Goal: Task Accomplishment & Management: Manage account settings

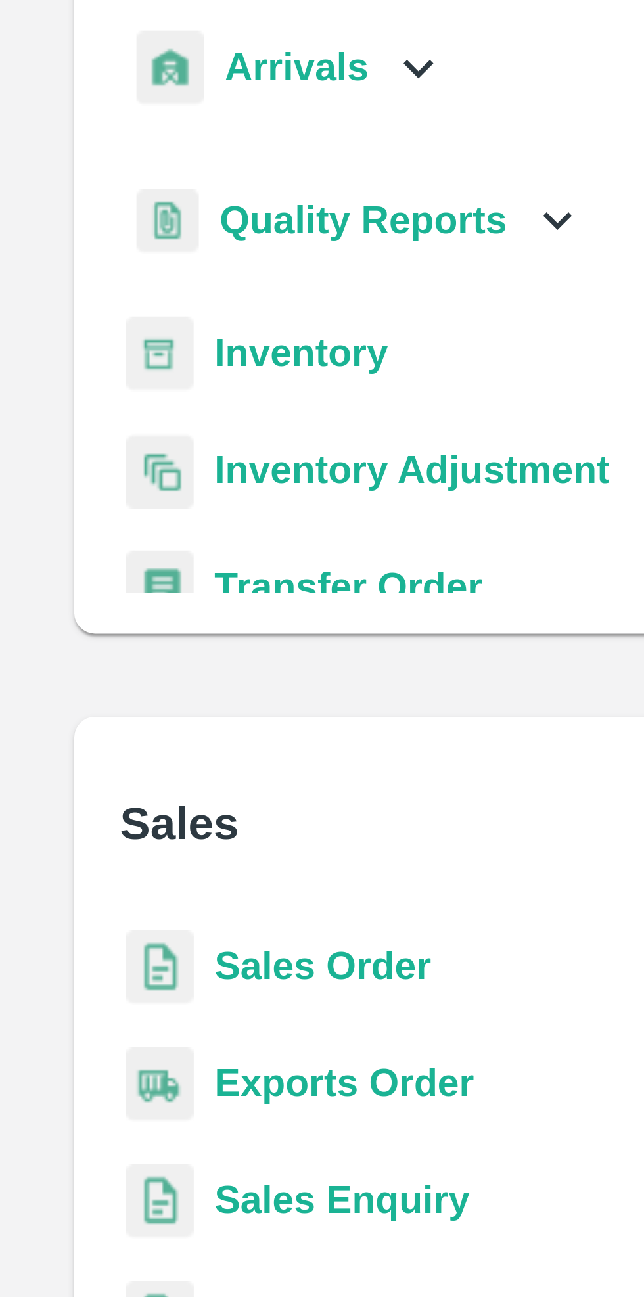
click at [416, 150] on icon at bounding box center [419, 150] width 14 height 14
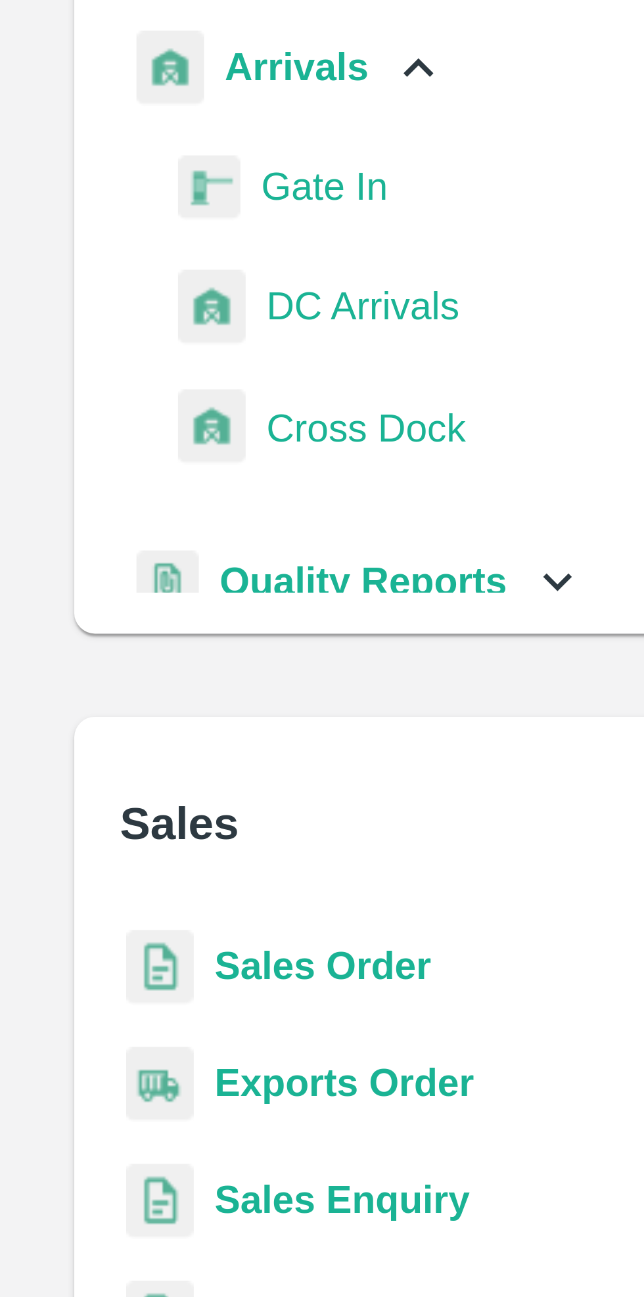
click at [413, 211] on span "DC Arrivals" at bounding box center [405, 210] width 49 height 14
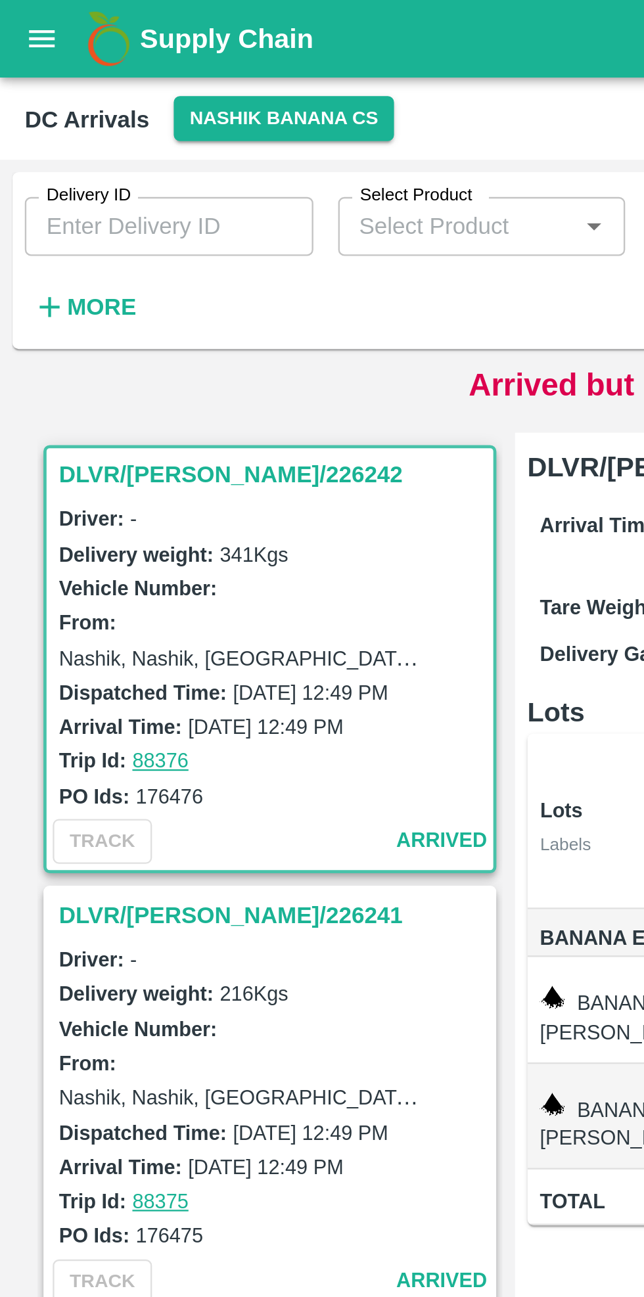
click at [37, 122] on h6 "More" at bounding box center [43, 130] width 30 height 17
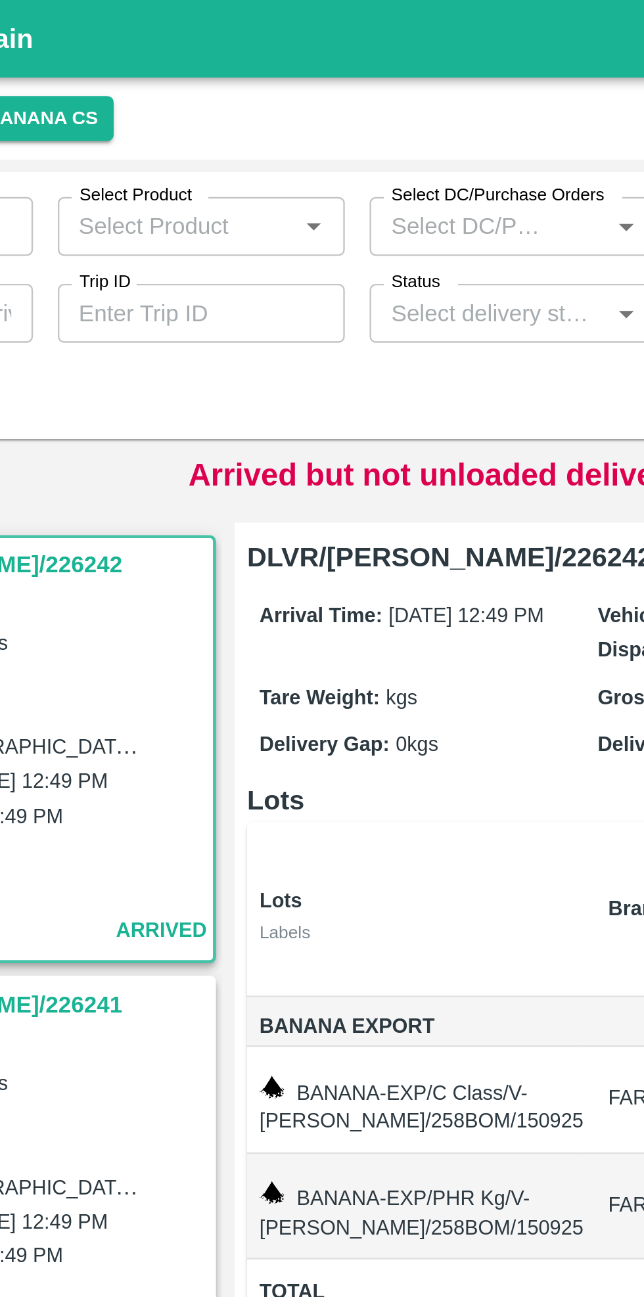
click at [326, 128] on input "Status" at bounding box center [325, 132] width 93 height 17
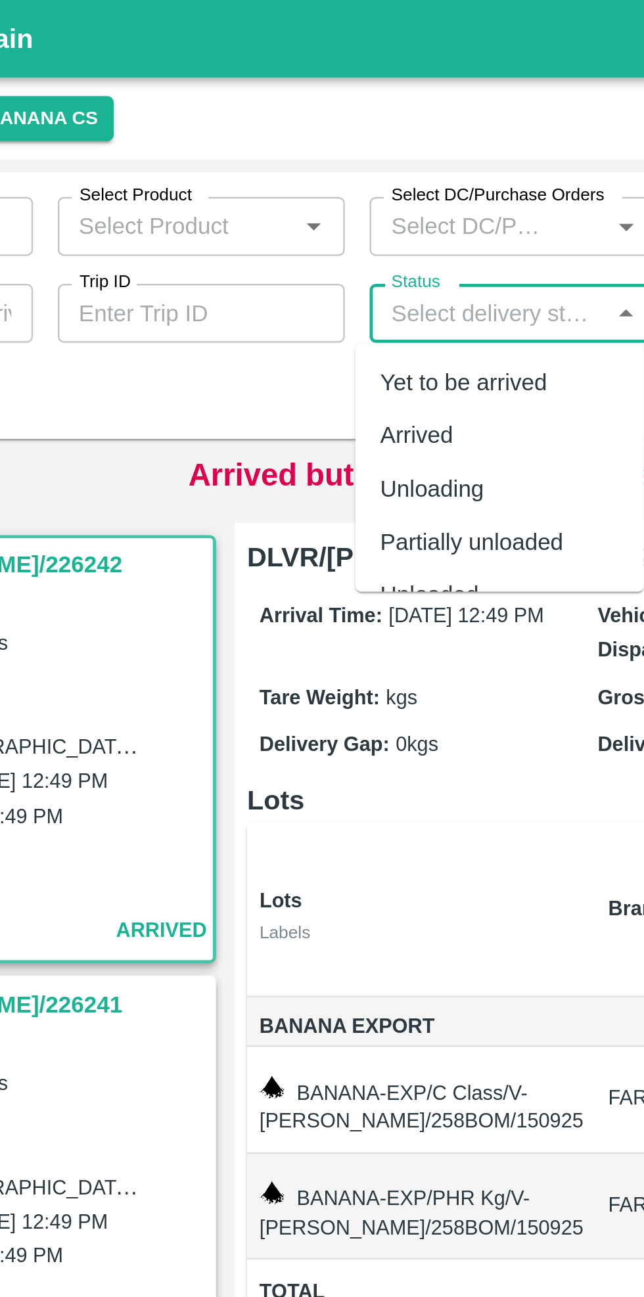
click at [324, 158] on div "Yet to be arrived" at bounding box center [315, 161] width 71 height 14
type input "Yet to be arrived"
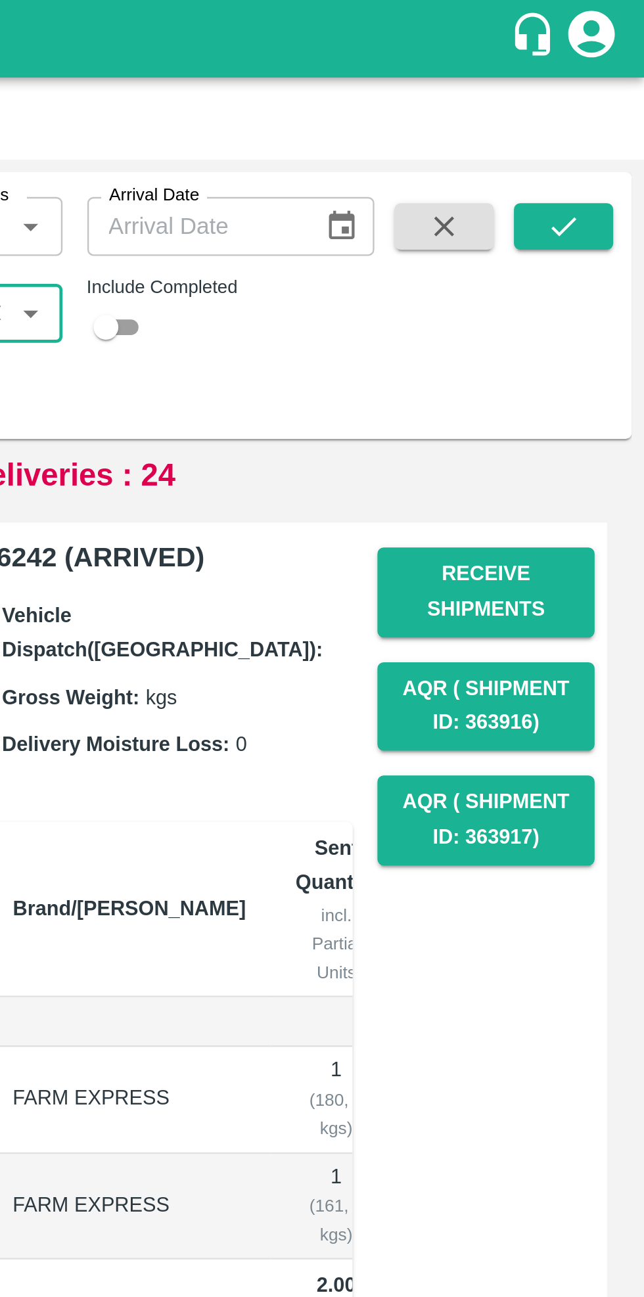
click at [610, 94] on icon "submit" at bounding box center [609, 96] width 14 height 14
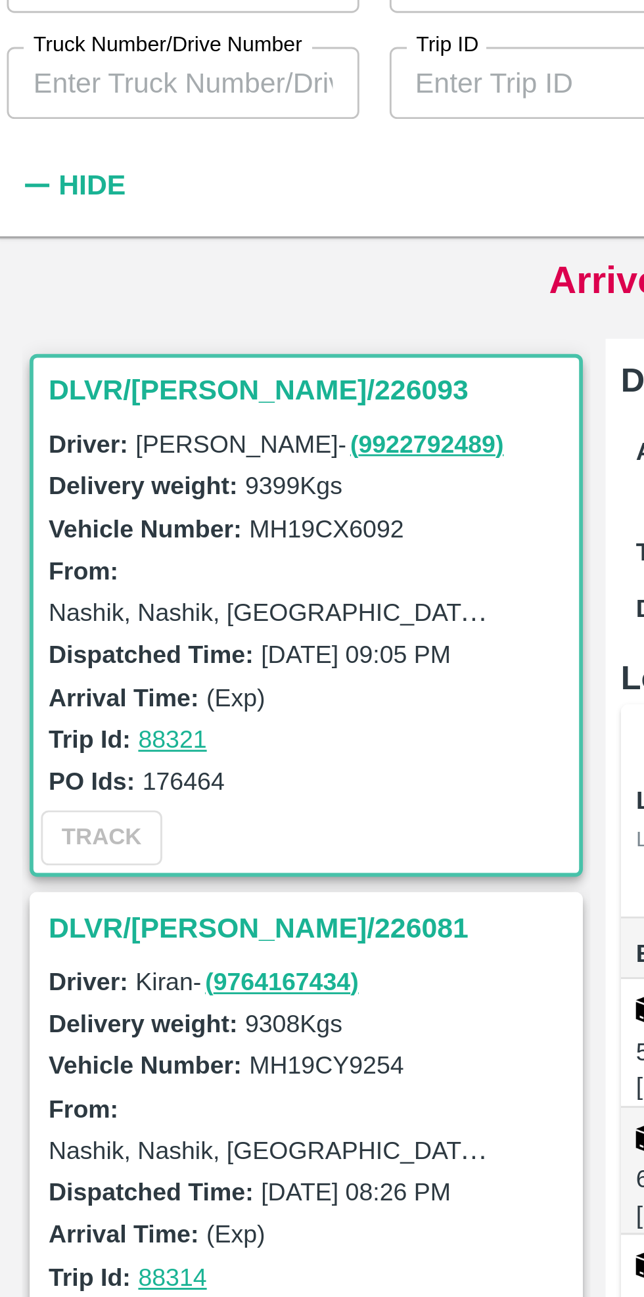
click at [129, 568] on div "TRACK" at bounding box center [114, 580] width 189 height 24
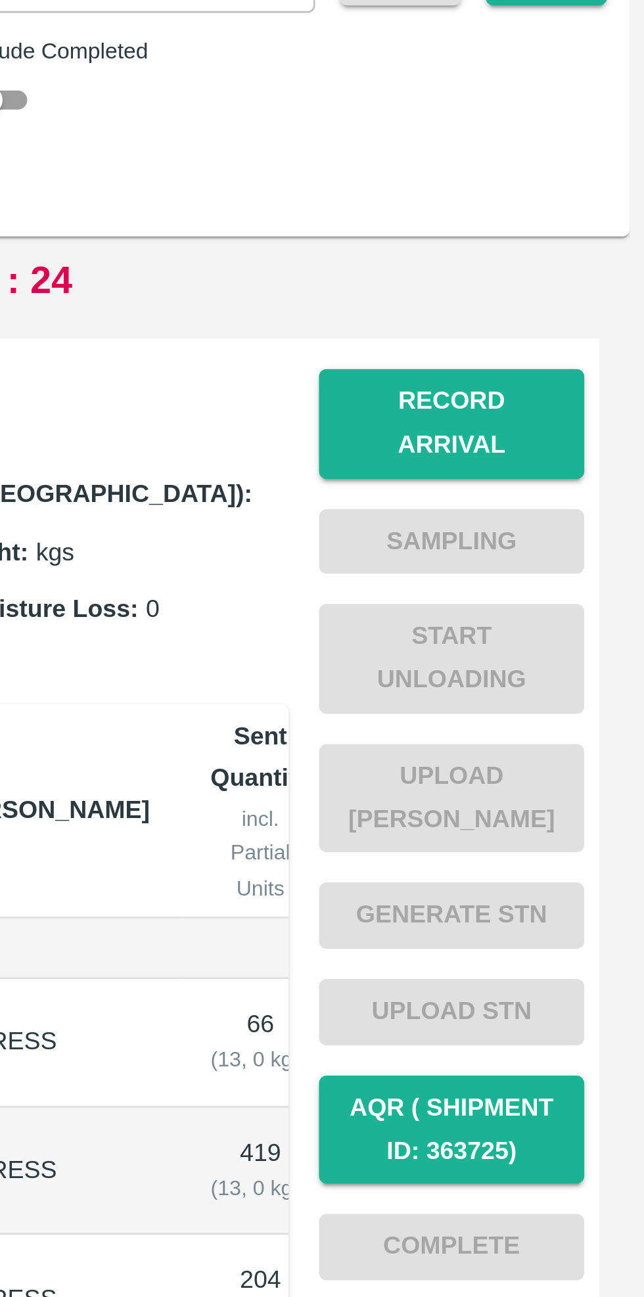
click at [577, 239] on button "Record Arrival" at bounding box center [577, 251] width 92 height 38
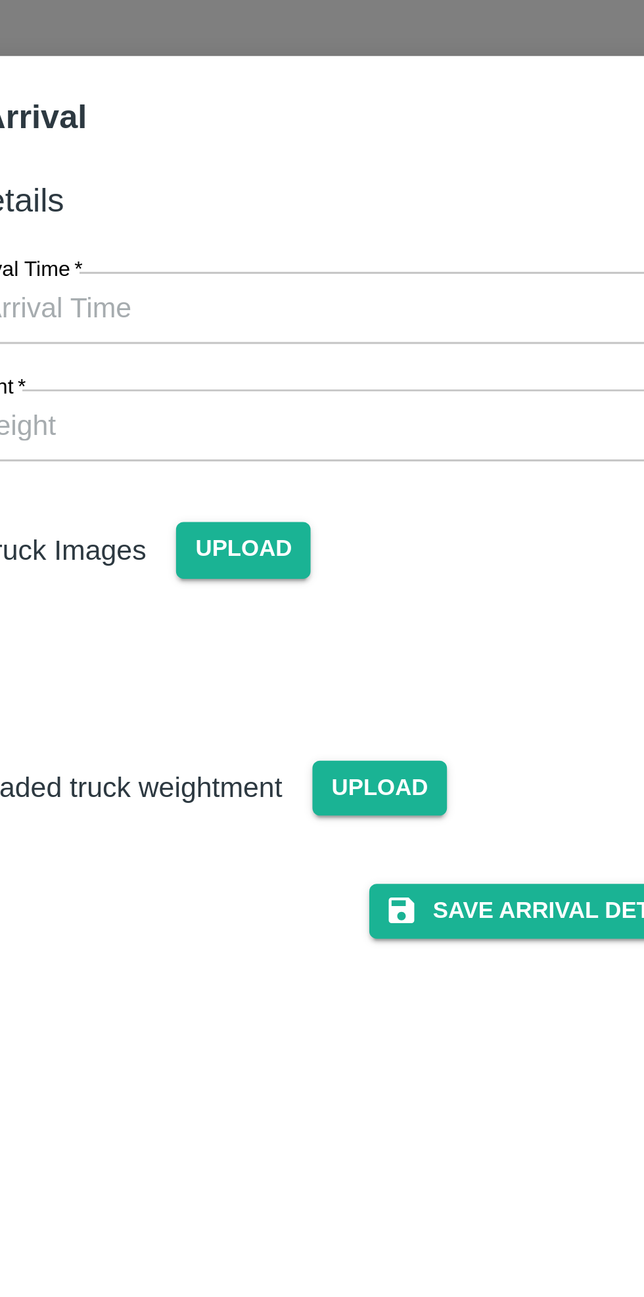
click at [363, 151] on input "Vehicle Arrival Time   *" at bounding box center [317, 152] width 289 height 25
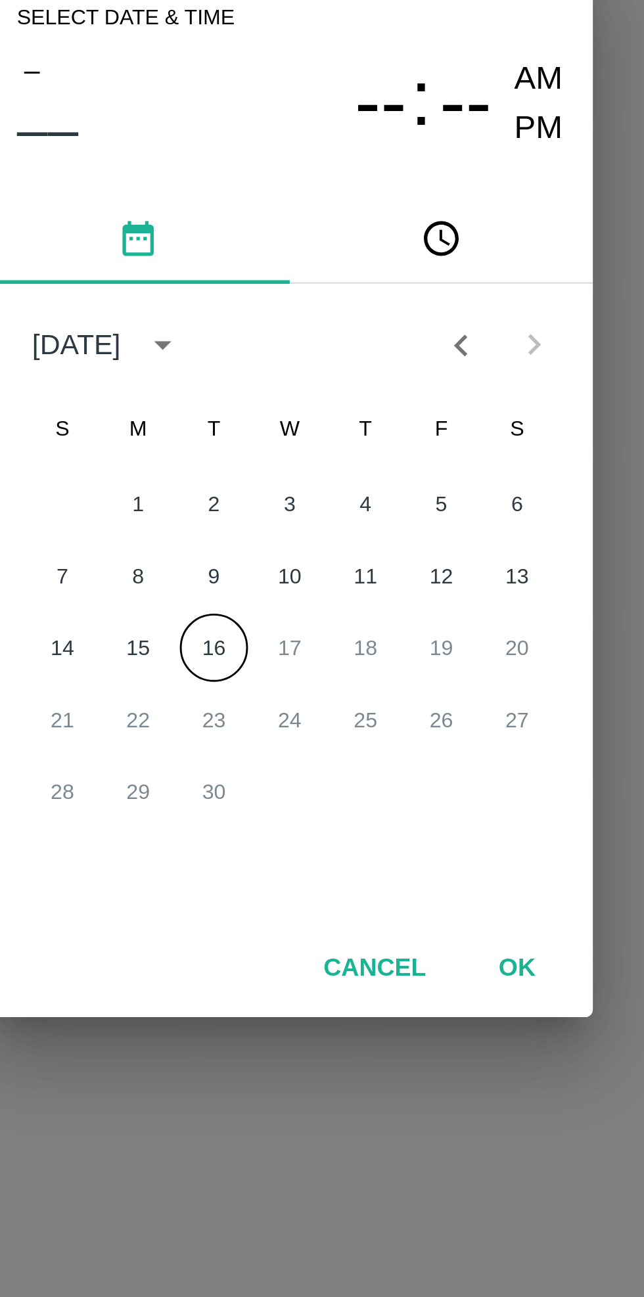
click at [298, 707] on button "16" at bounding box center [296, 704] width 24 height 24
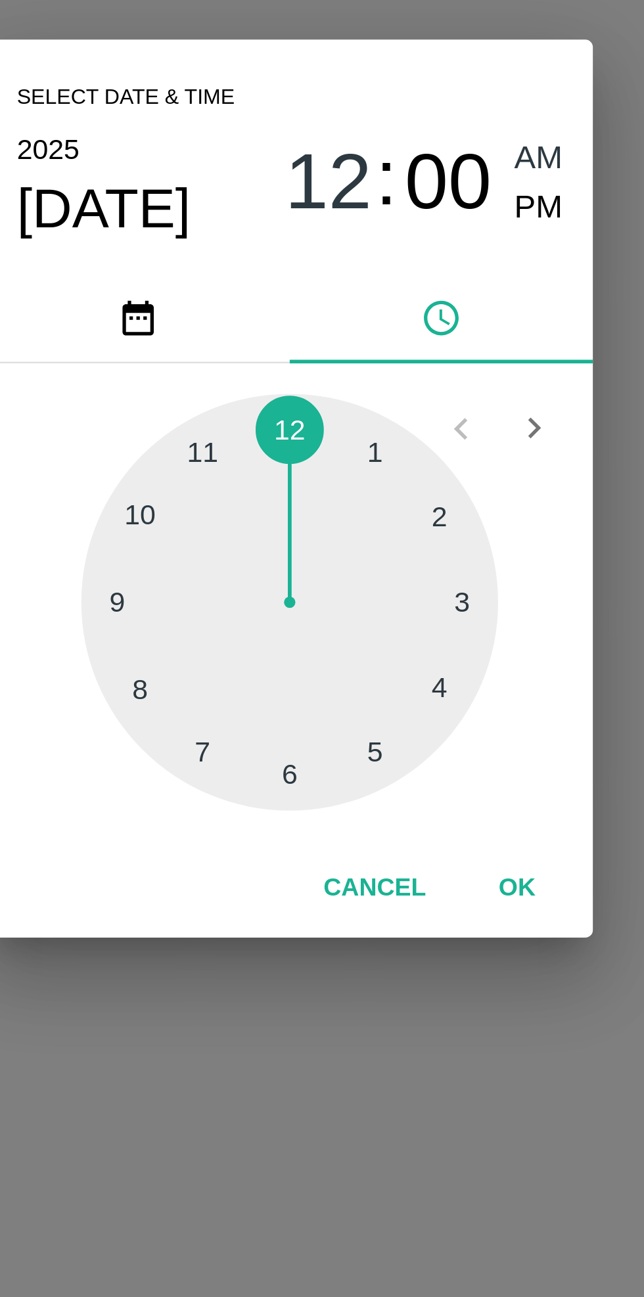
click at [265, 662] on div at bounding box center [322, 687] width 145 height 145
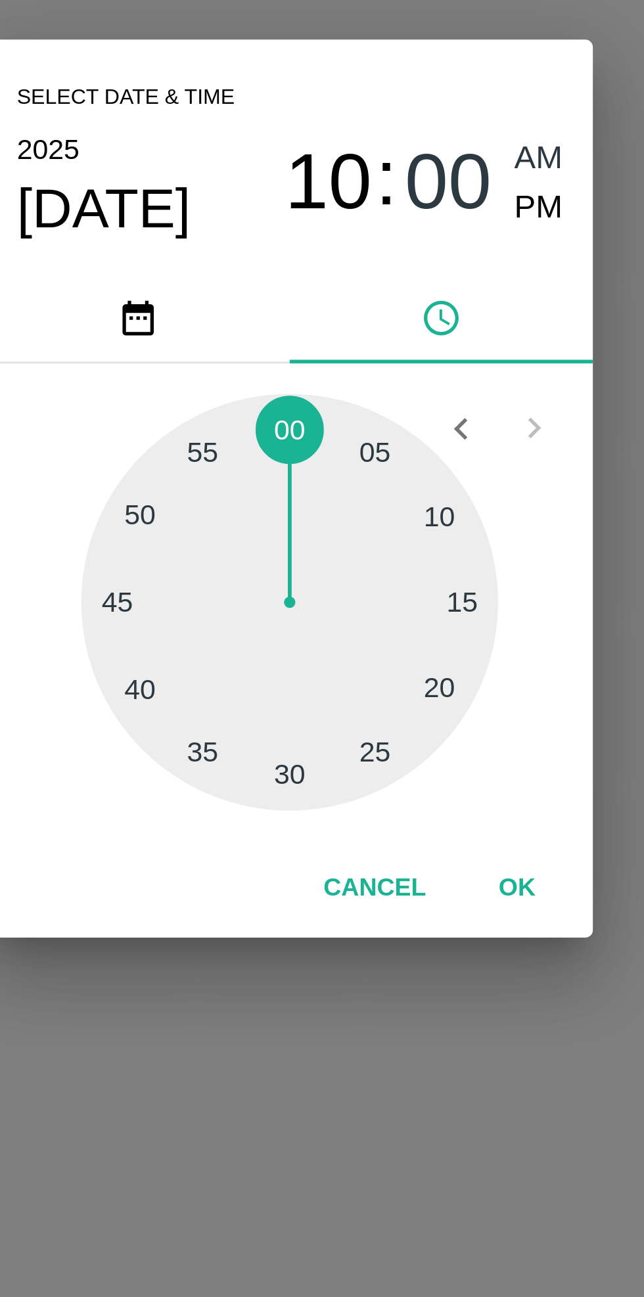
type input "[DATE] 10:00 AM"
click at [409, 782] on button "OK" at bounding box center [401, 787] width 42 height 23
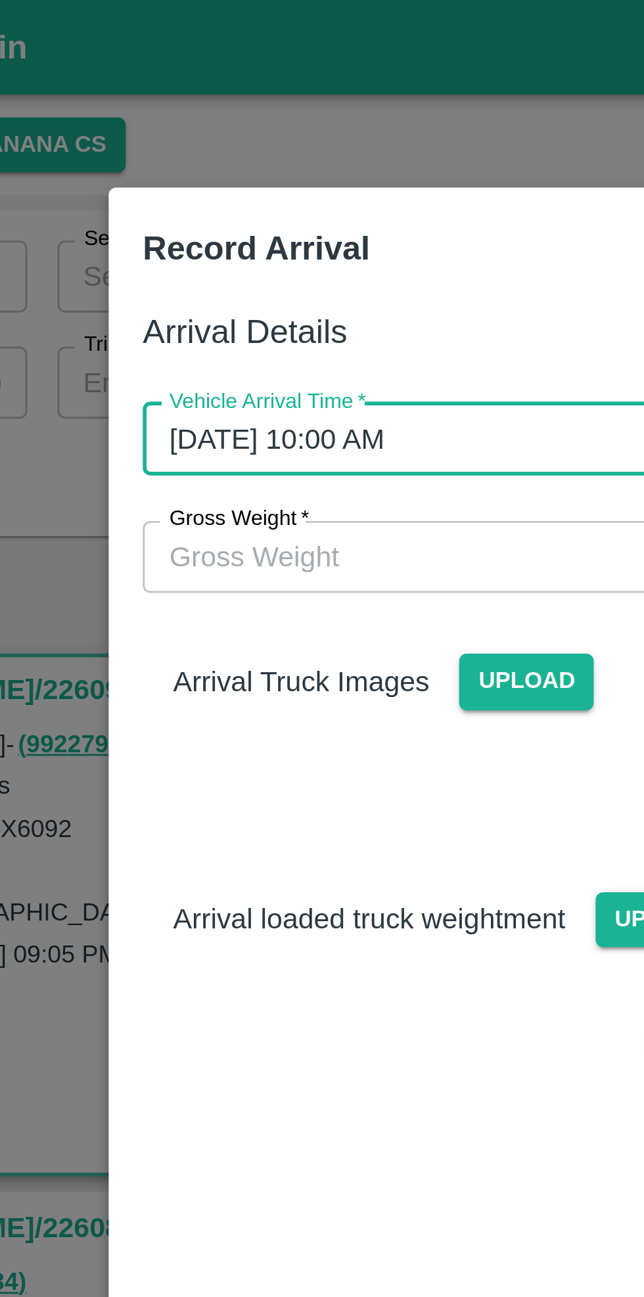
click at [302, 234] on span "Upload" at bounding box center [305, 236] width 47 height 19
click at [0, 0] on input "Upload" at bounding box center [0, 0] width 0 height 0
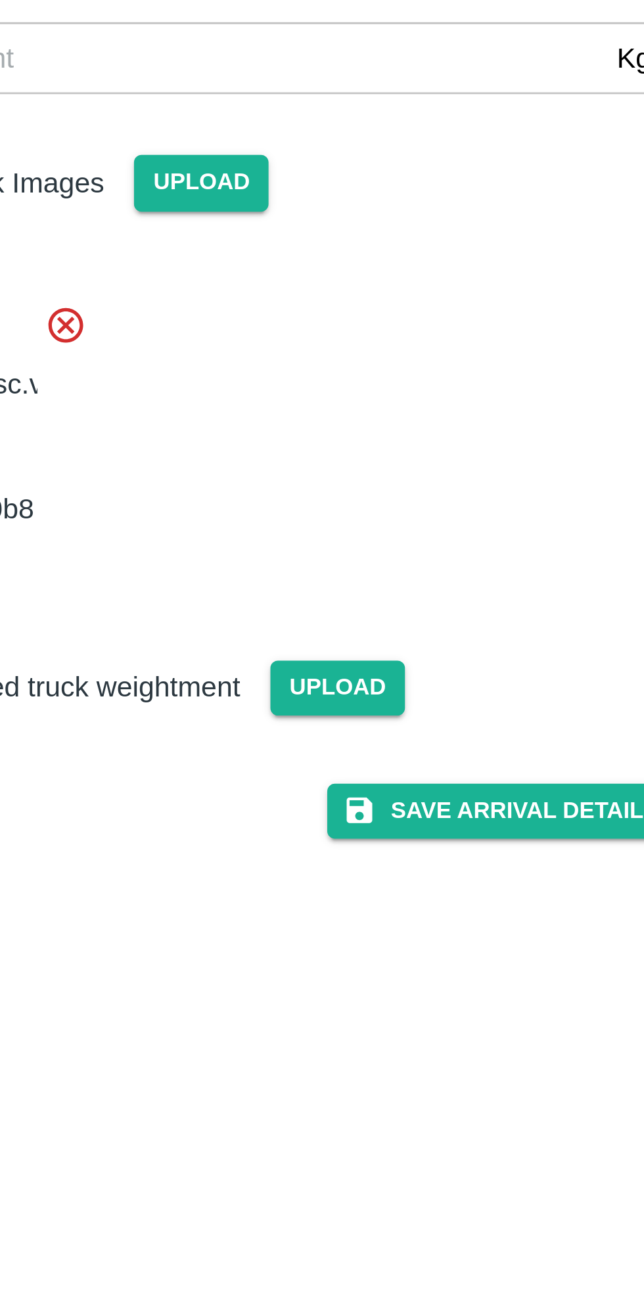
click at [422, 464] on button "Save Arrival Details" at bounding box center [410, 454] width 122 height 19
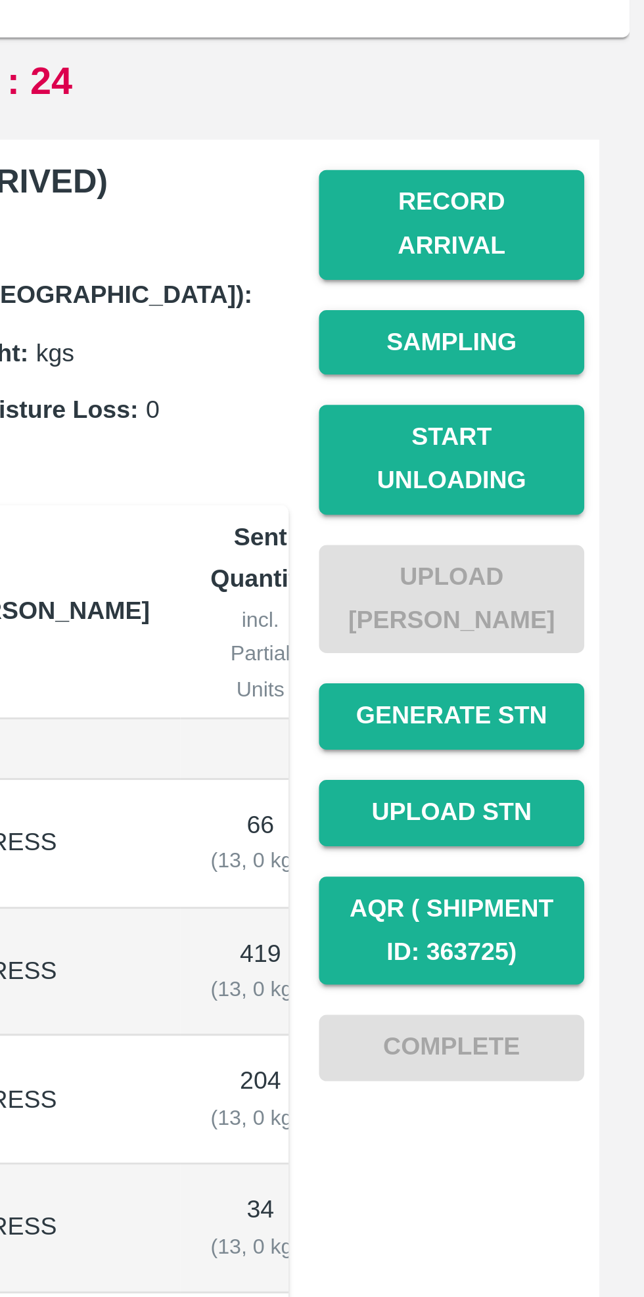
click at [583, 321] on button "Start Unloading" at bounding box center [577, 332] width 92 height 38
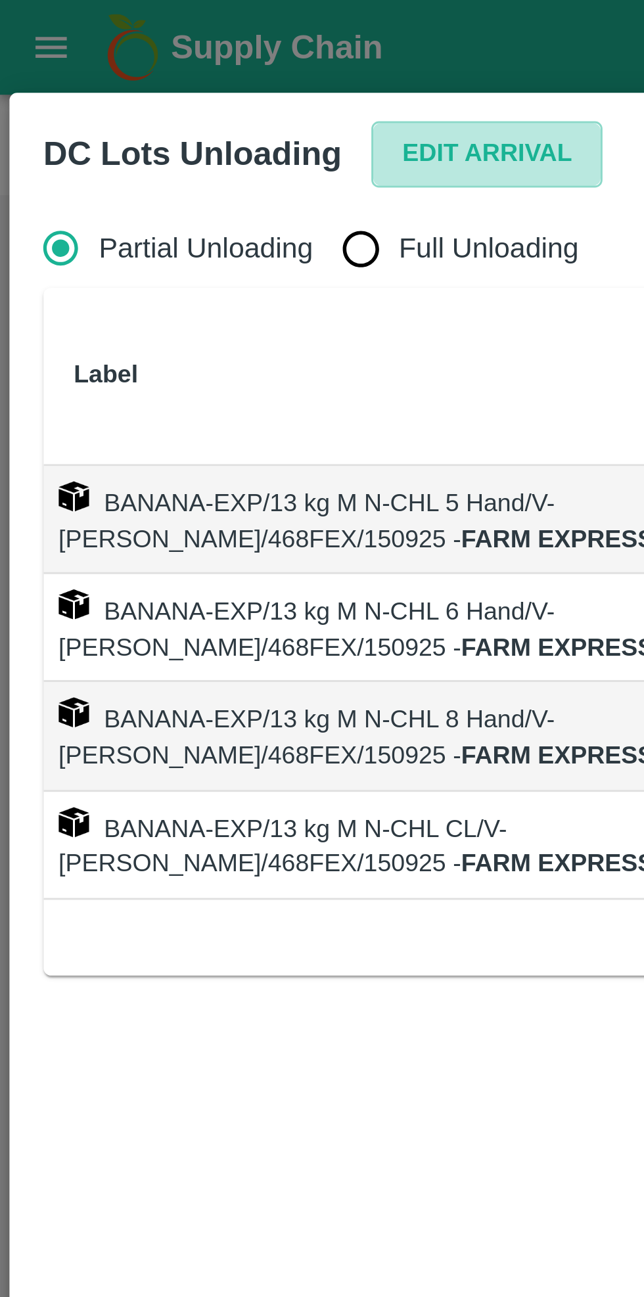
click at [163, 50] on button "Edit Arrival" at bounding box center [169, 53] width 80 height 23
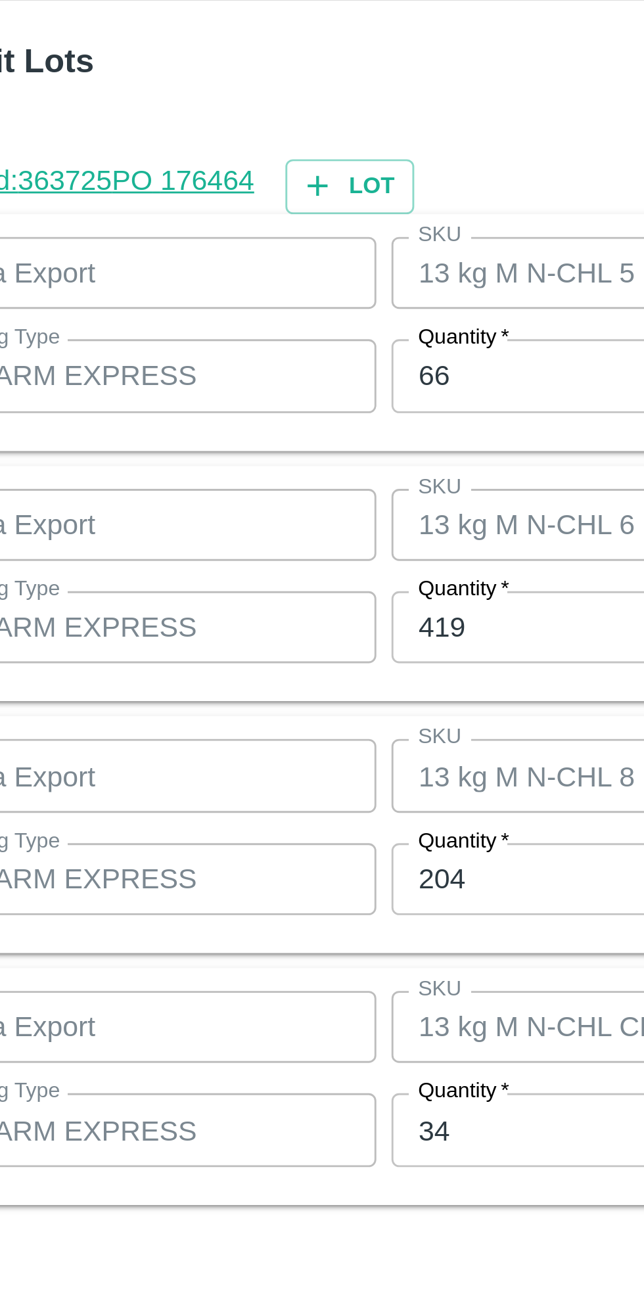
click at [256, 543] on input "66" at bounding box center [297, 541] width 171 height 25
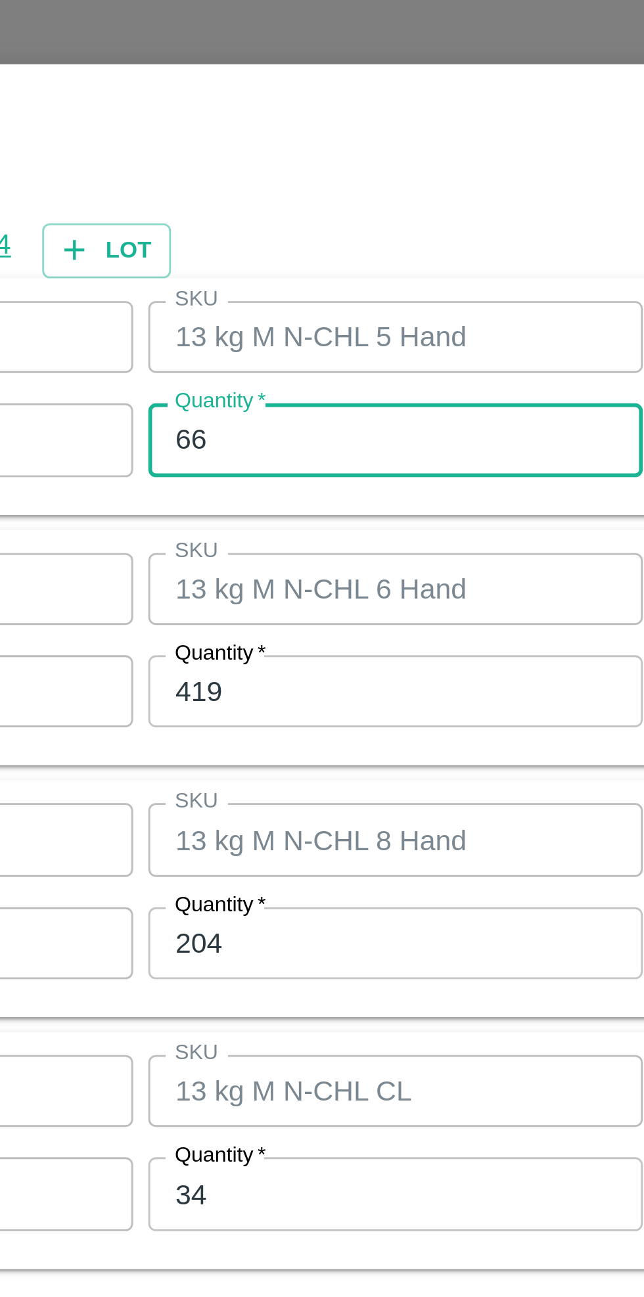
type input "6"
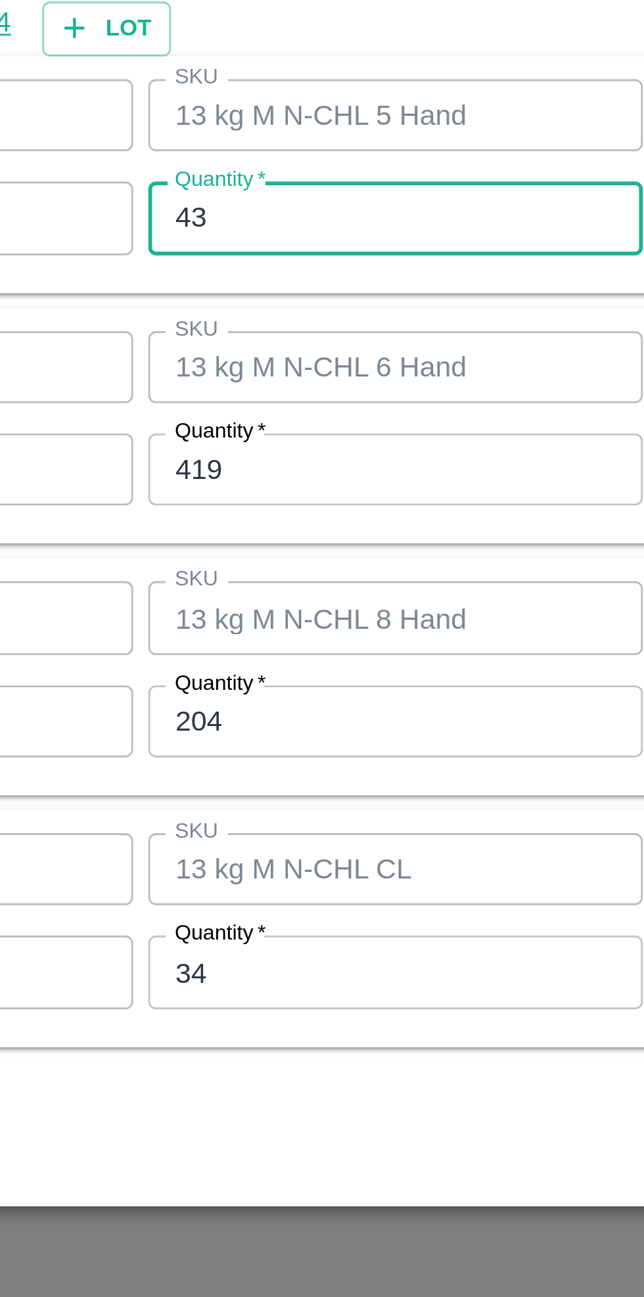
type input "43"
click at [282, 632] on input "419" at bounding box center [297, 629] width 171 height 25
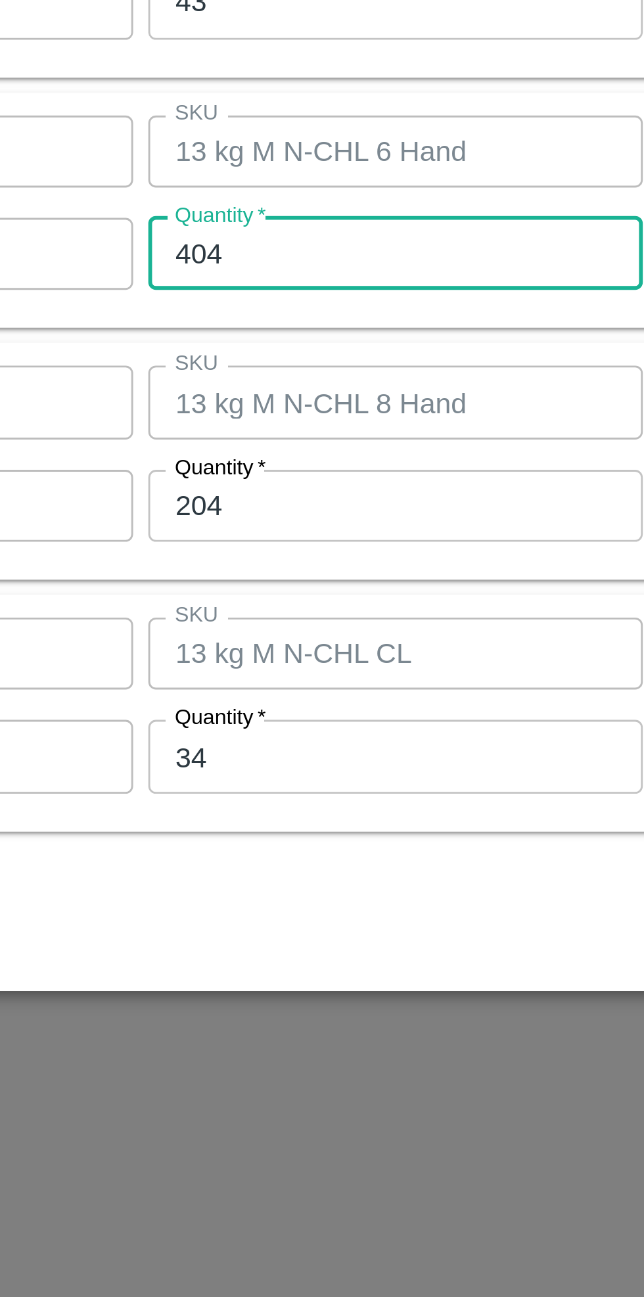
type input "404"
click at [287, 721] on input "204" at bounding box center [297, 716] width 171 height 25
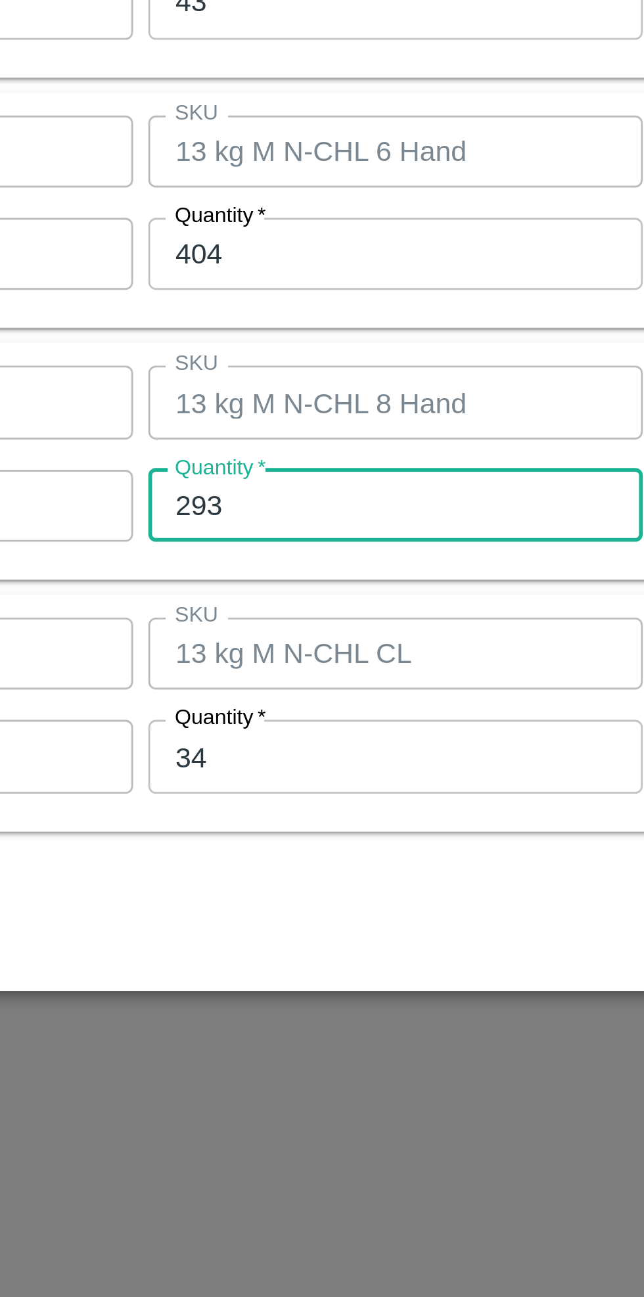
click at [277, 714] on input "293" at bounding box center [297, 716] width 171 height 25
type input "243"
click at [274, 805] on input "34" at bounding box center [297, 803] width 171 height 25
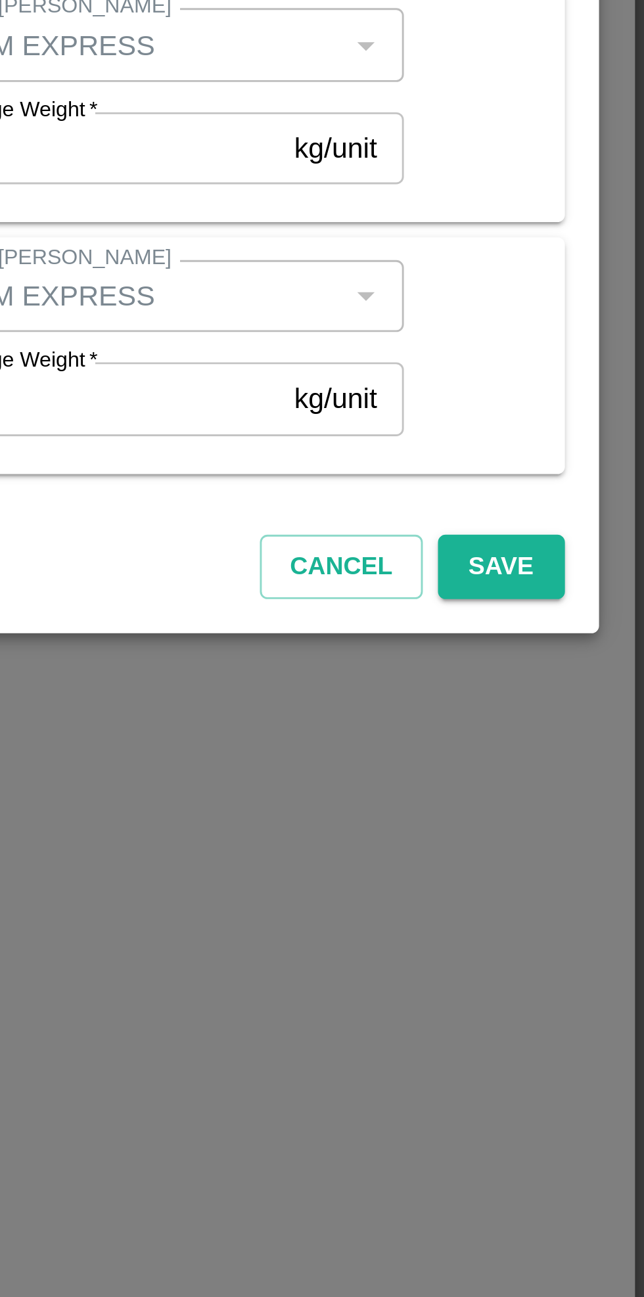
type input "33"
click at [595, 861] on button "Save" at bounding box center [593, 862] width 43 height 23
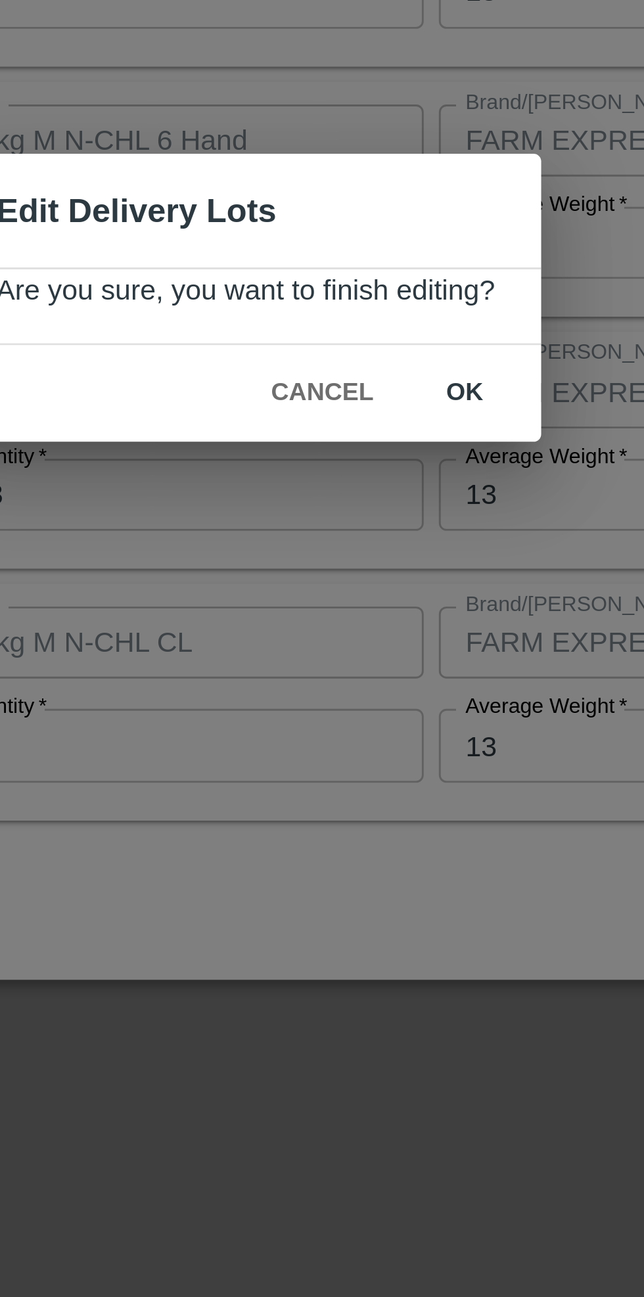
click at [395, 676] on button "ok" at bounding box center [398, 681] width 42 height 23
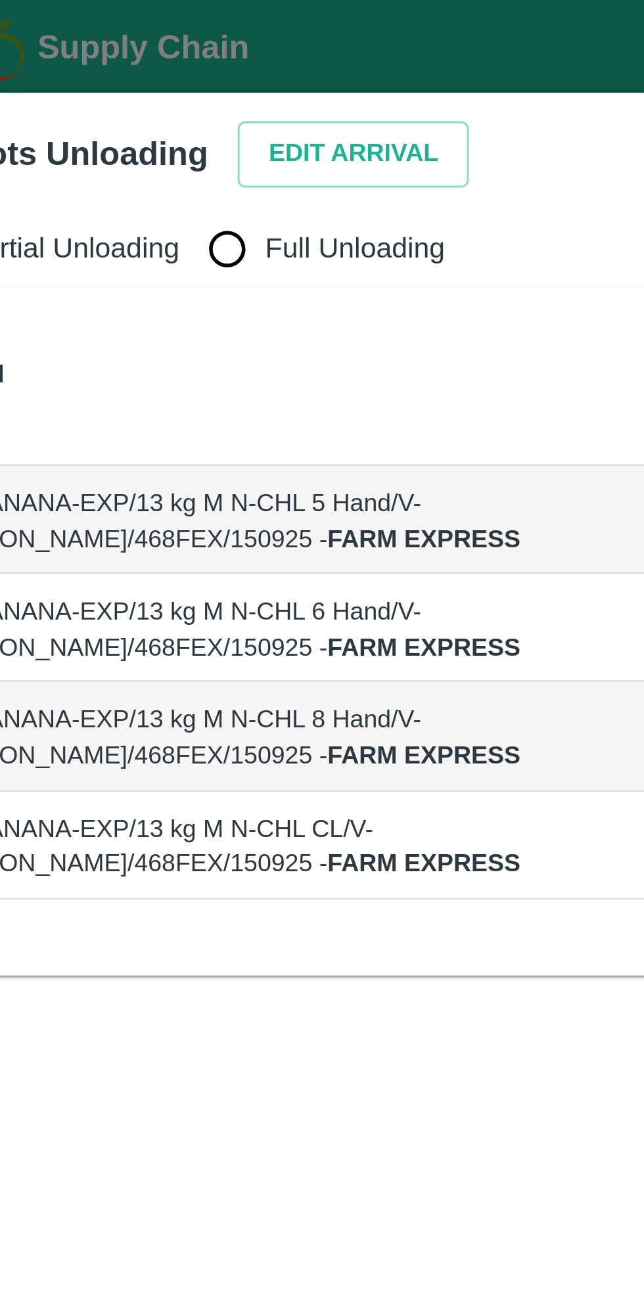
click at [122, 96] on input "Full Unloading" at bounding box center [125, 86] width 26 height 26
radio input "true"
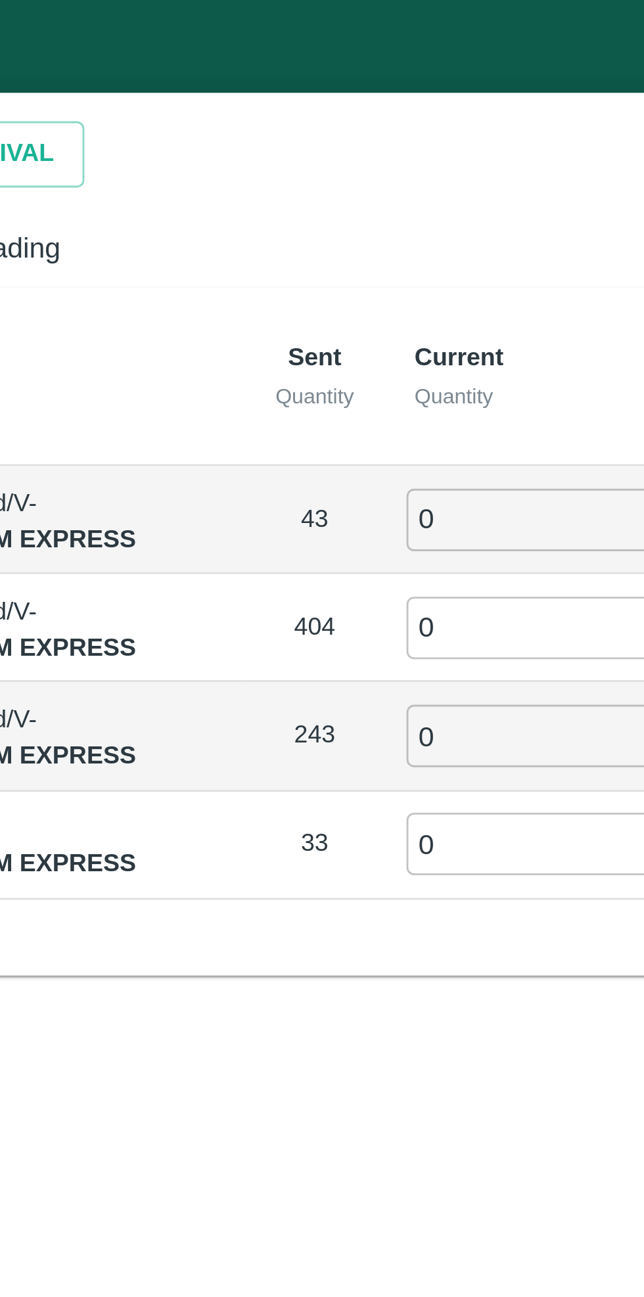
click at [336, 180] on input "0" at bounding box center [368, 180] width 95 height 22
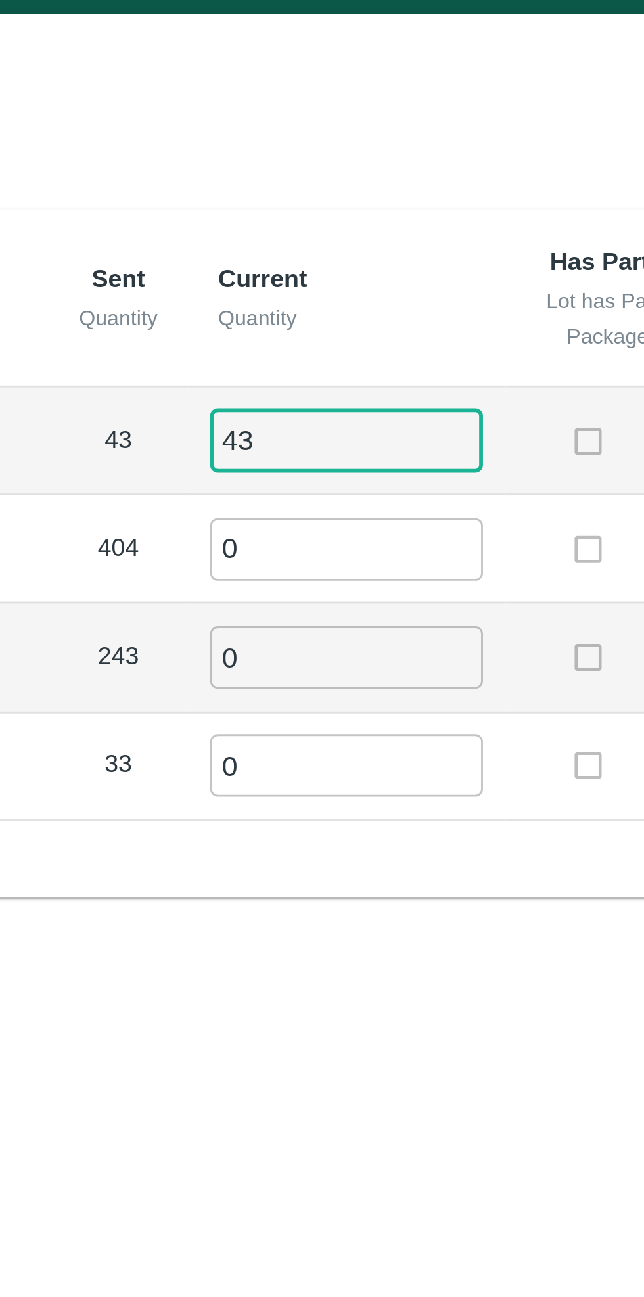
type input "43"
click at [349, 219] on input "0" at bounding box center [368, 218] width 95 height 22
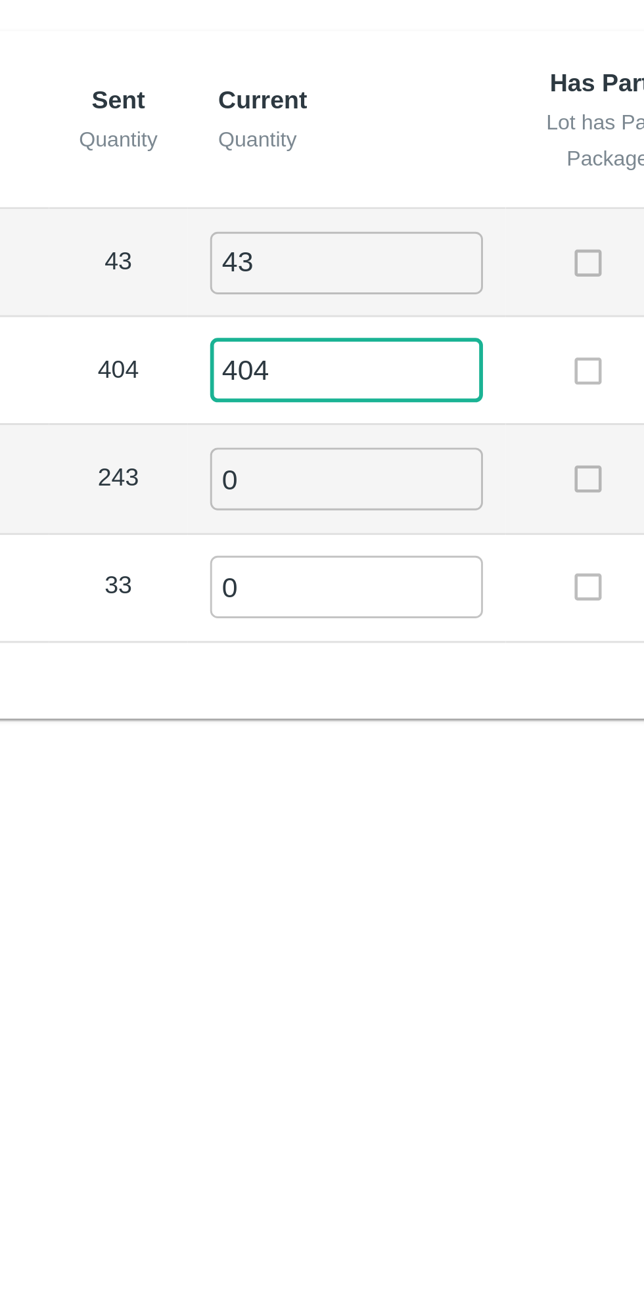
type input "404"
click at [357, 256] on input "0" at bounding box center [368, 255] width 95 height 22
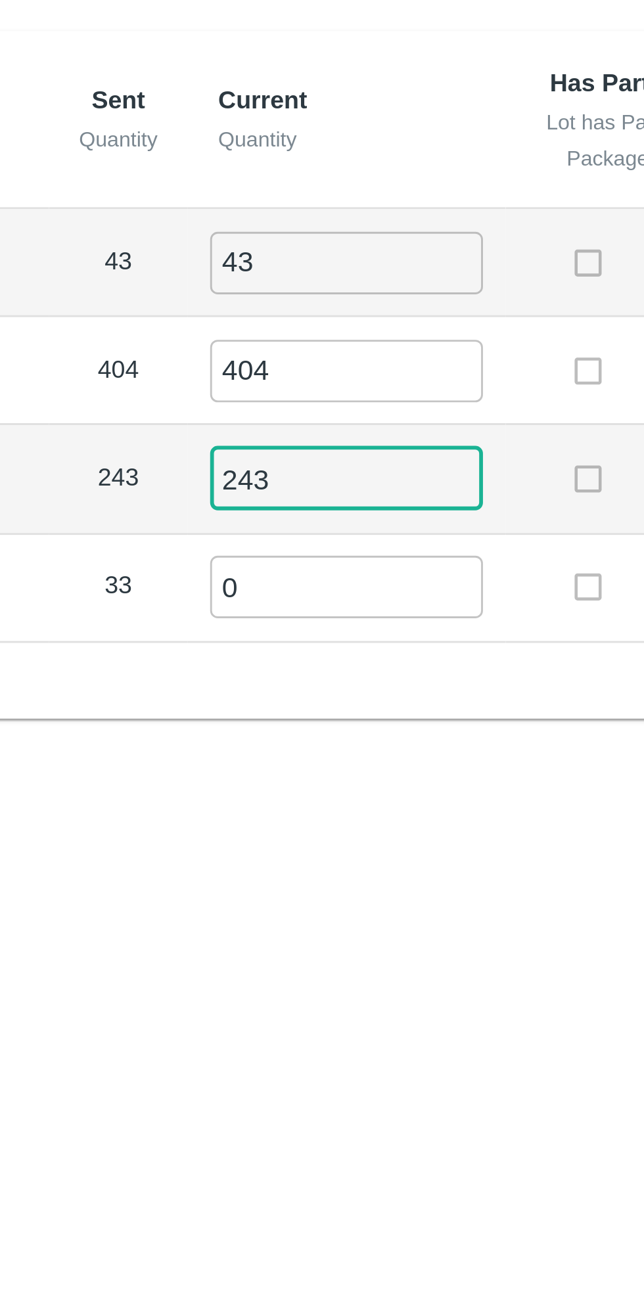
type input "243"
click at [351, 290] on input "0" at bounding box center [368, 293] width 95 height 22
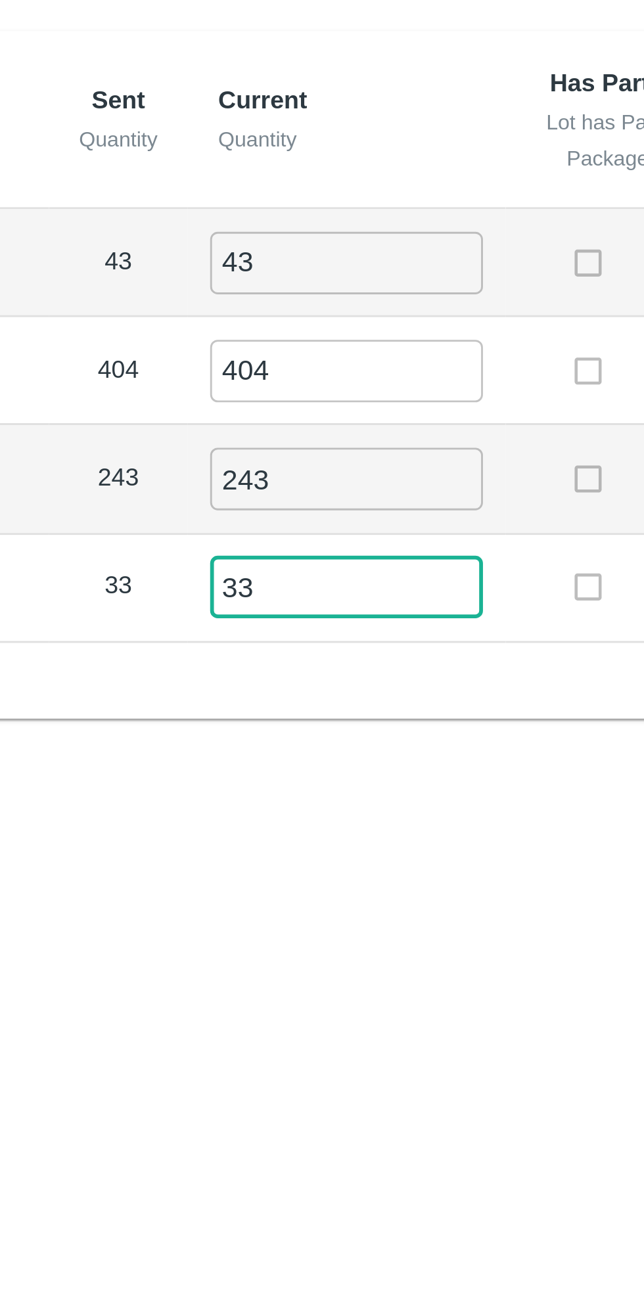
type input "33"
click at [403, 311] on div "Label Sent Quantity Current Quantity Has Partial Lot has Partial Package? Full …" at bounding box center [322, 219] width 614 height 238
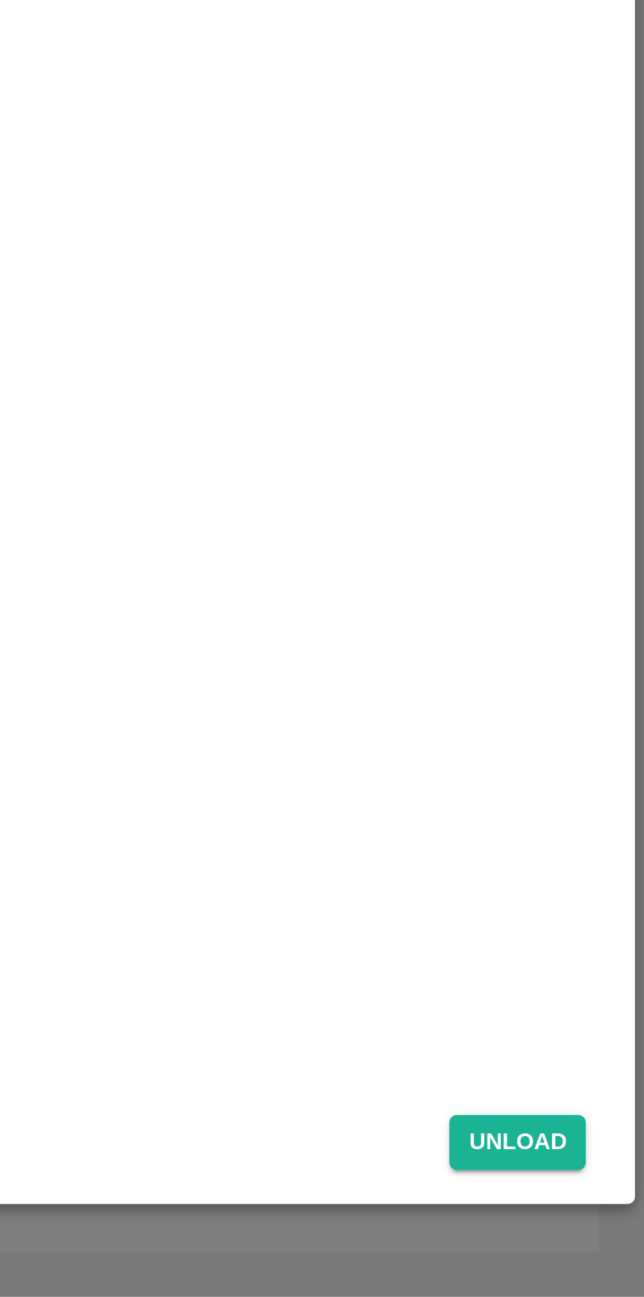
click at [600, 1243] on button "Unload" at bounding box center [599, 1243] width 47 height 19
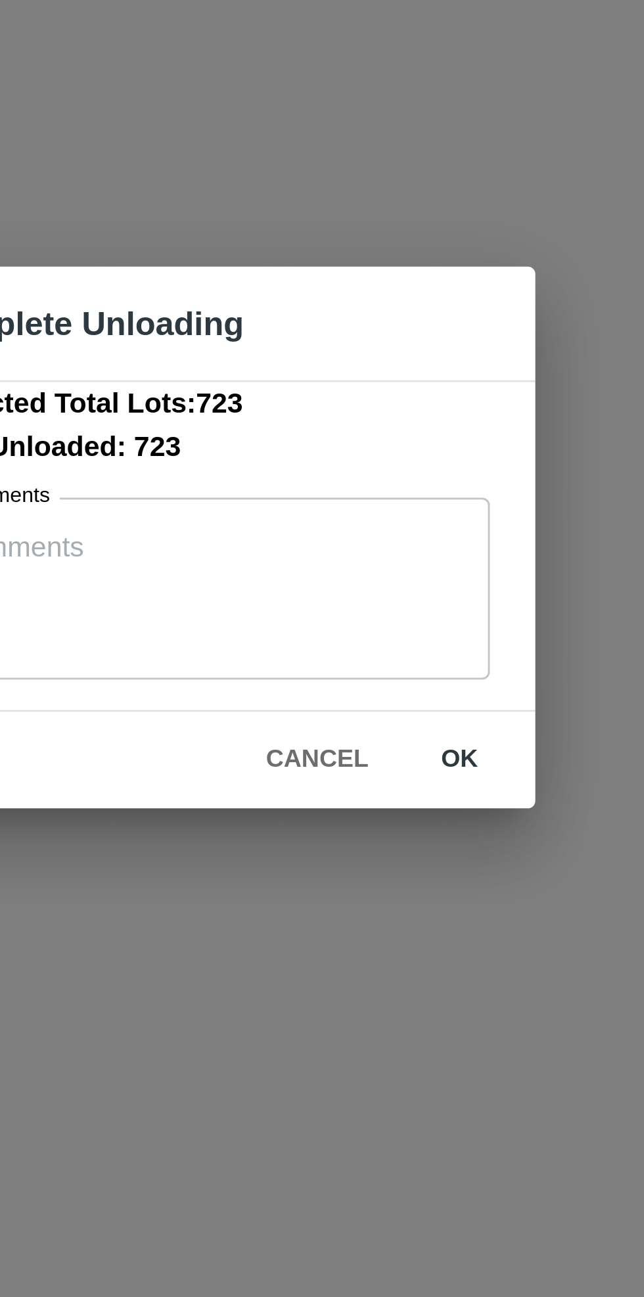
click at [409, 723] on button "ok" at bounding box center [410, 725] width 42 height 23
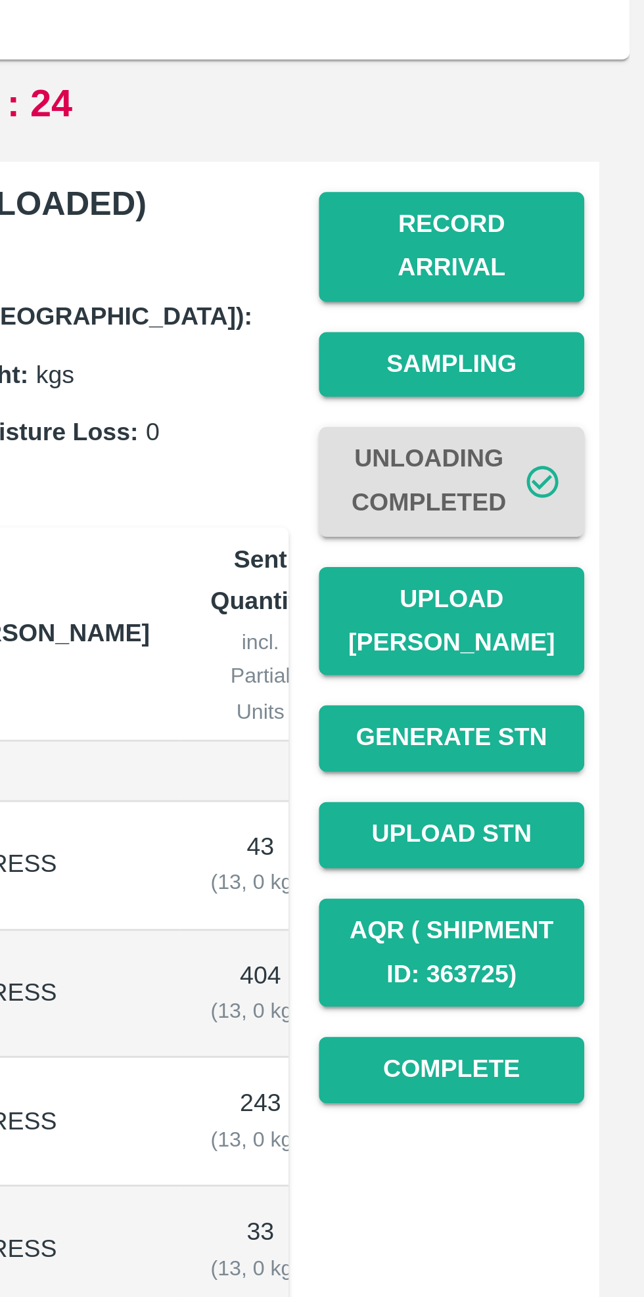
click at [581, 242] on button "Record Arrival" at bounding box center [577, 251] width 92 height 38
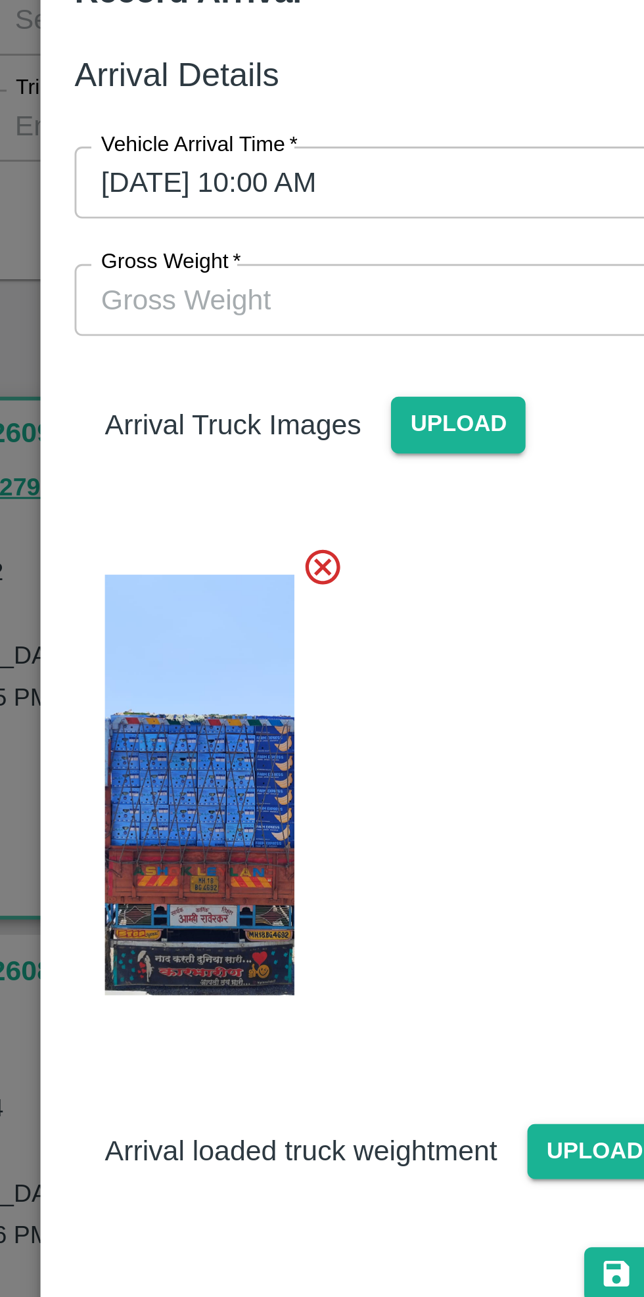
click at [241, 188] on input "Gross Weight   *" at bounding box center [309, 193] width 272 height 25
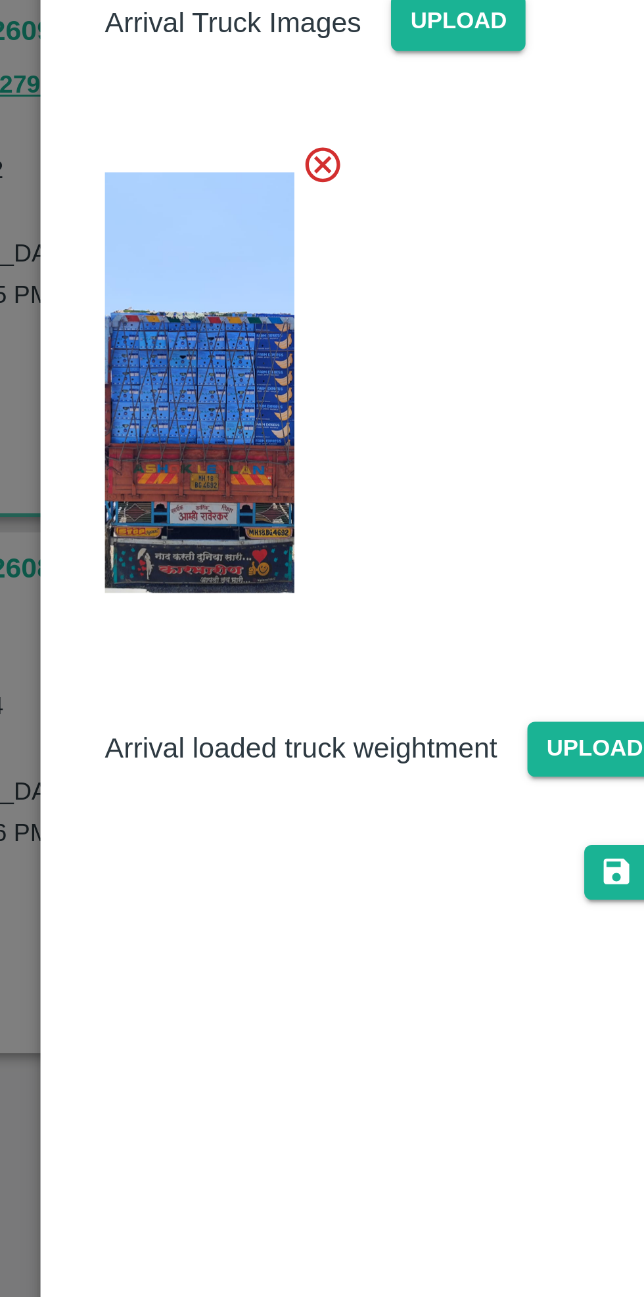
type input "17460"
click at [343, 485] on span "Upload" at bounding box center [353, 488] width 47 height 19
click at [0, 0] on input "Upload" at bounding box center [0, 0] width 0 height 0
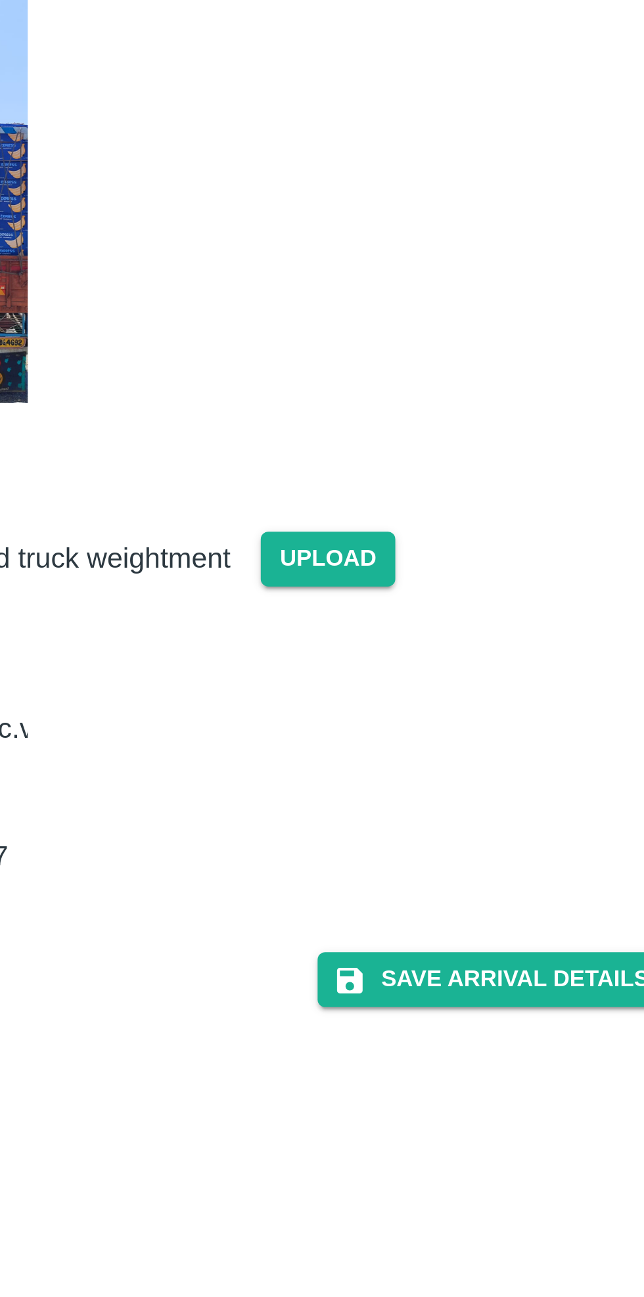
click at [429, 625] on button "Save Arrival Details" at bounding box center [410, 634] width 122 height 19
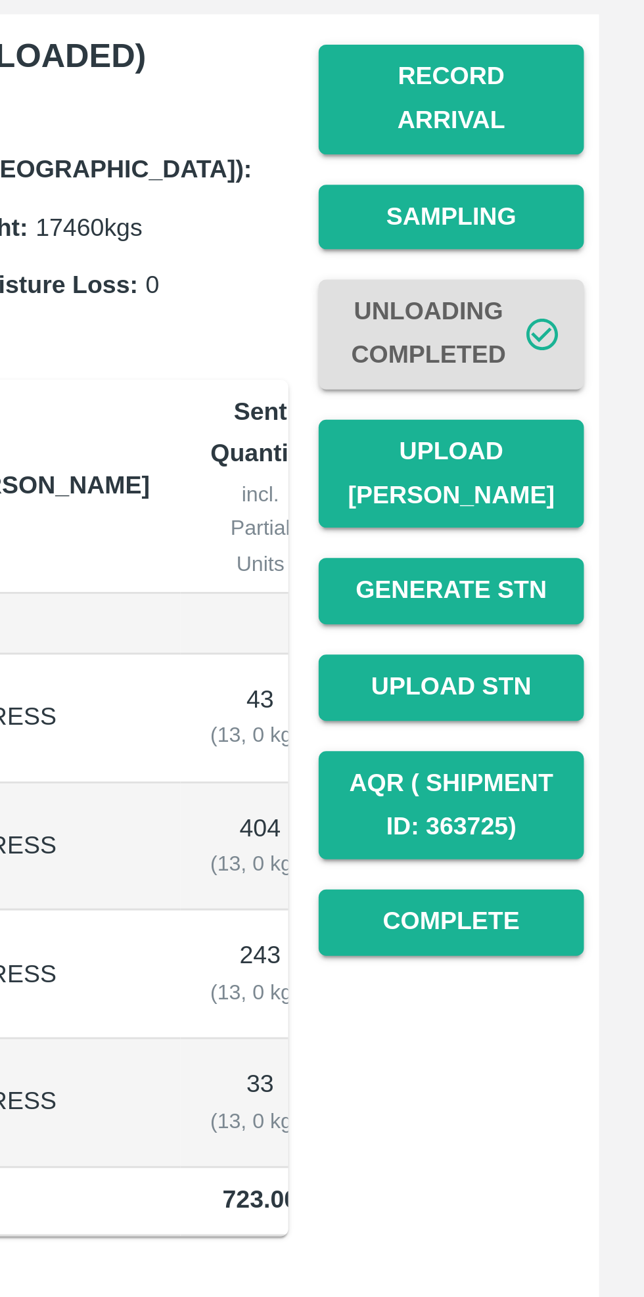
click at [587, 369] on button "Upload [PERSON_NAME]" at bounding box center [577, 381] width 92 height 38
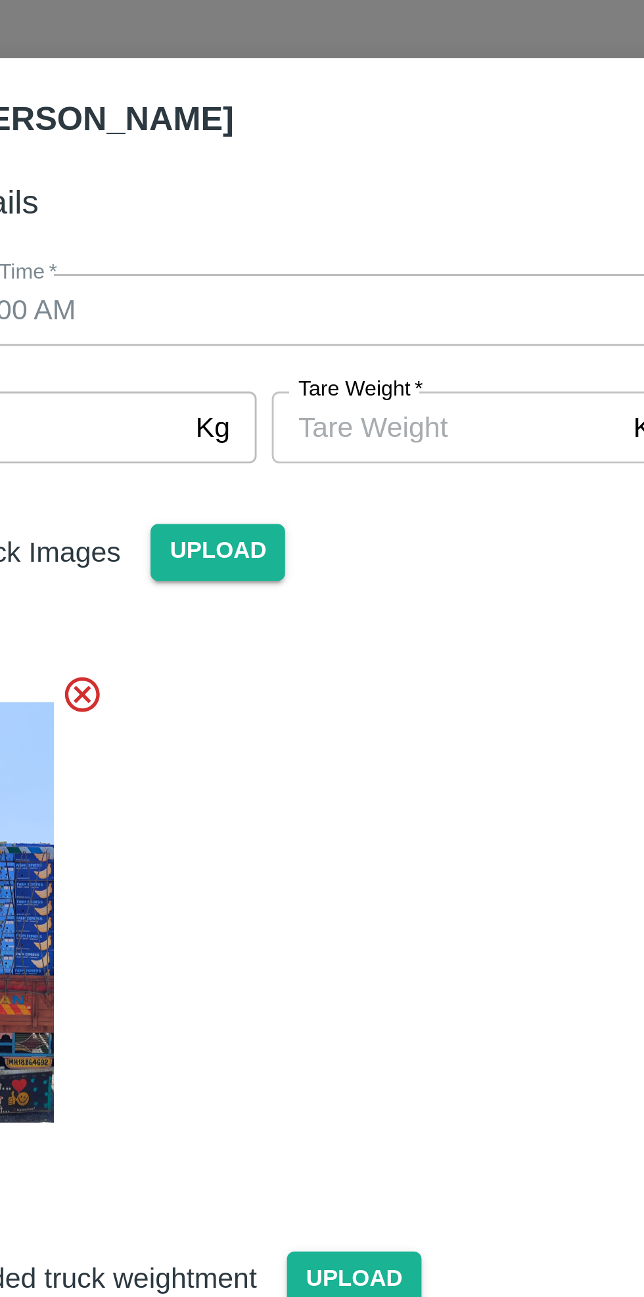
click at [382, 190] on input "[PERSON_NAME]   *" at bounding box center [384, 193] width 120 height 25
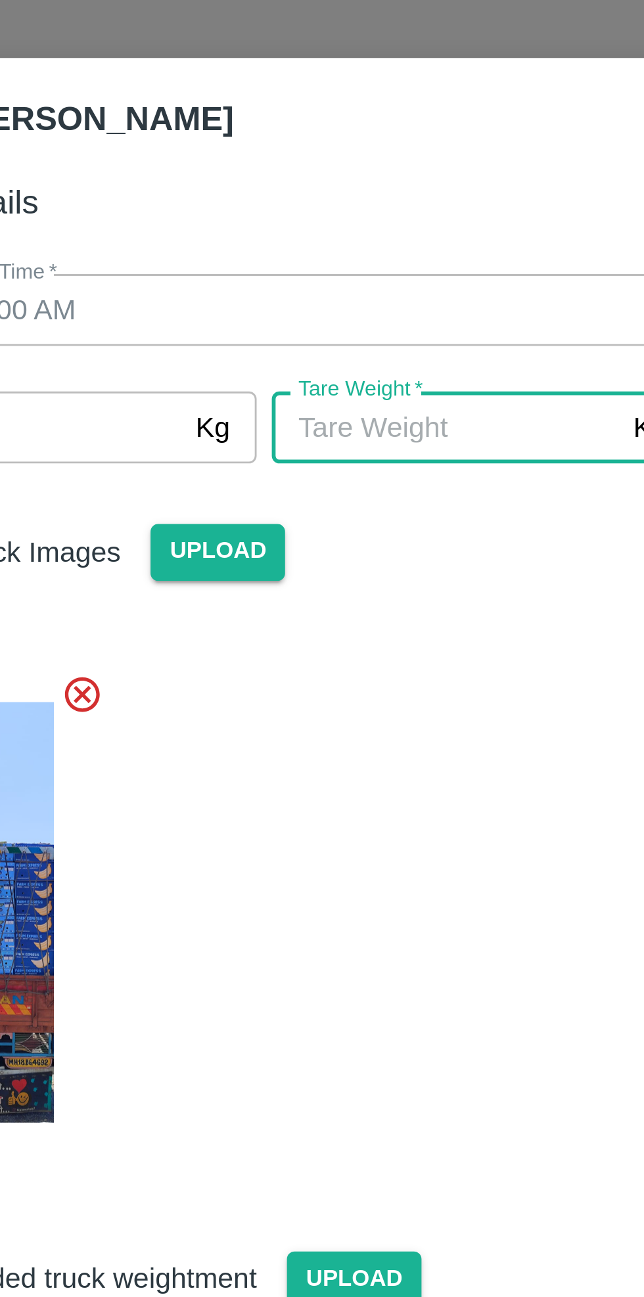
click at [385, 194] on input "[PERSON_NAME]   *" at bounding box center [384, 193] width 120 height 25
type input "7175"
click at [413, 253] on div "Arrival Truck Images Upload" at bounding box center [316, 326] width 309 height 262
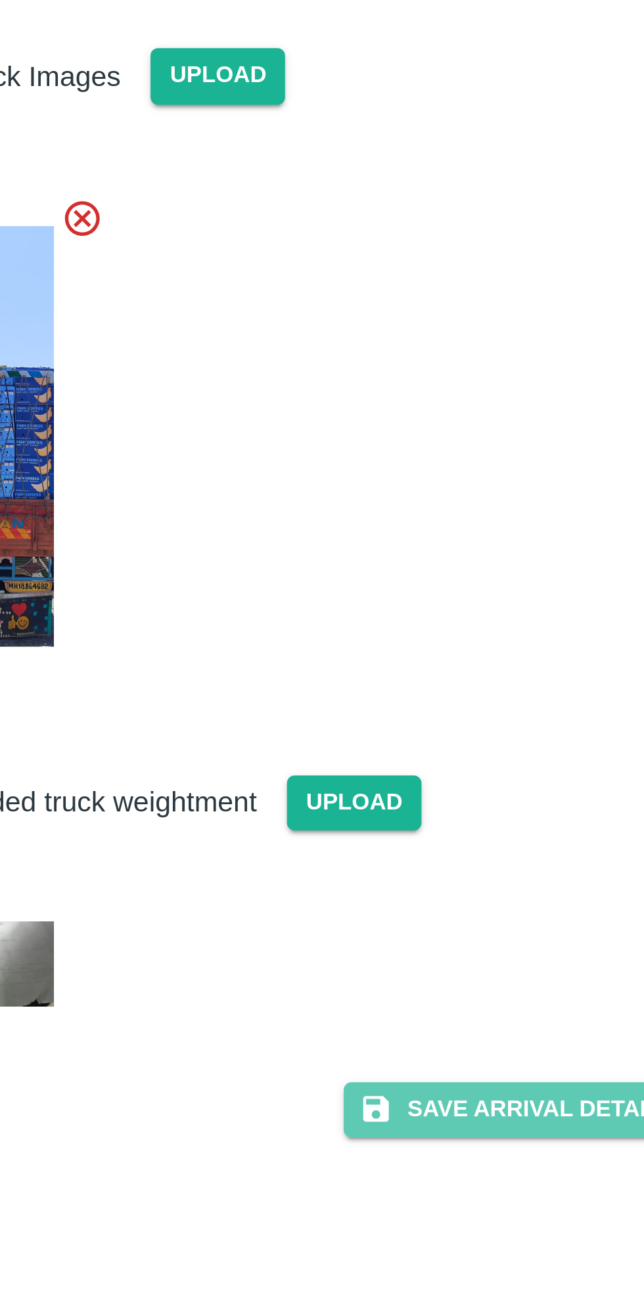
click at [417, 594] on button "Save Arrival Details" at bounding box center [410, 594] width 122 height 19
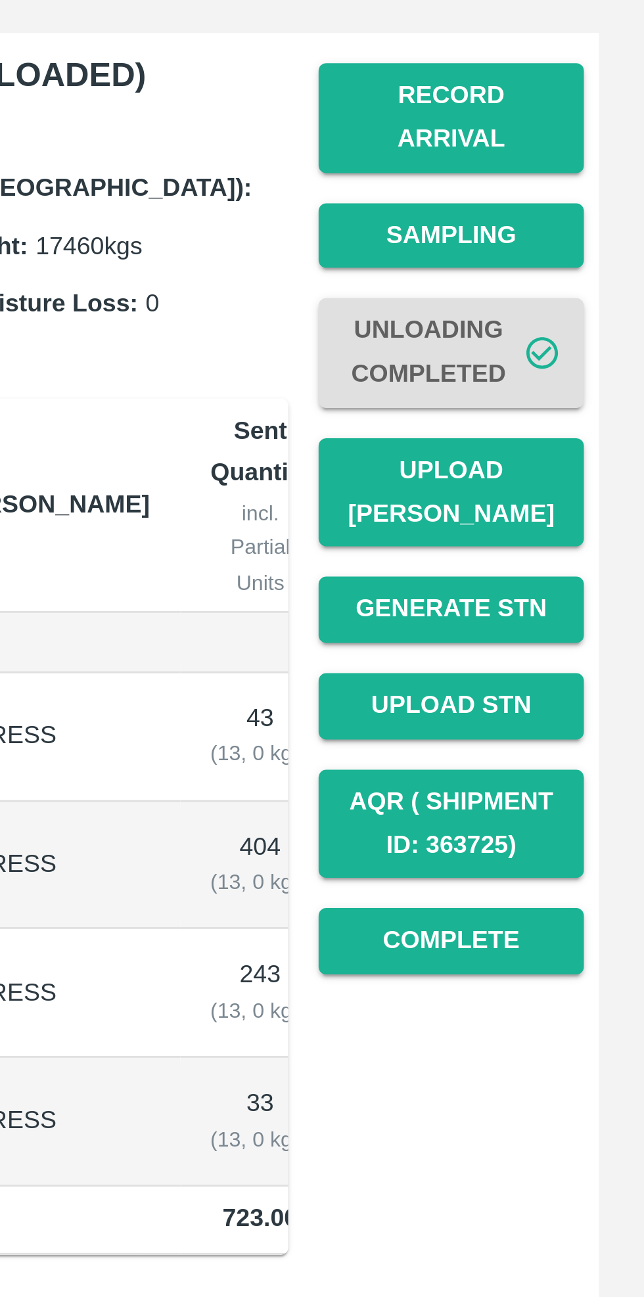
click at [581, 525] on button "Complete" at bounding box center [577, 536] width 92 height 23
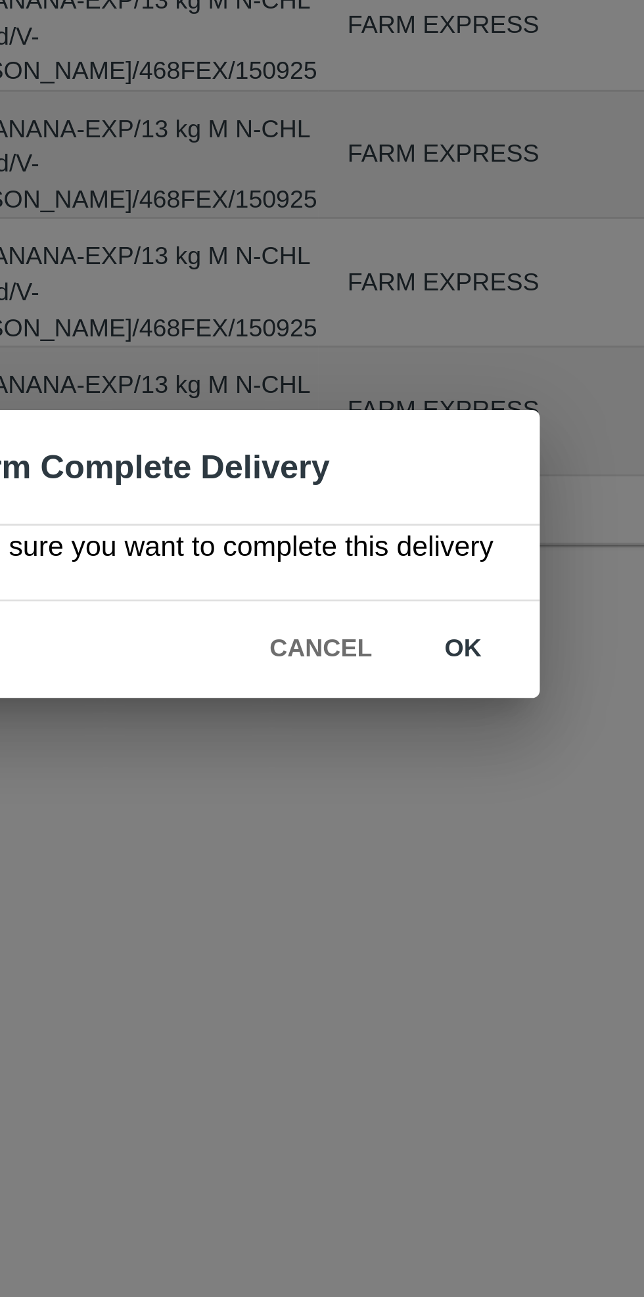
click at [416, 682] on button "ok" at bounding box center [414, 681] width 42 height 23
